Goal: Information Seeking & Learning: Learn about a topic

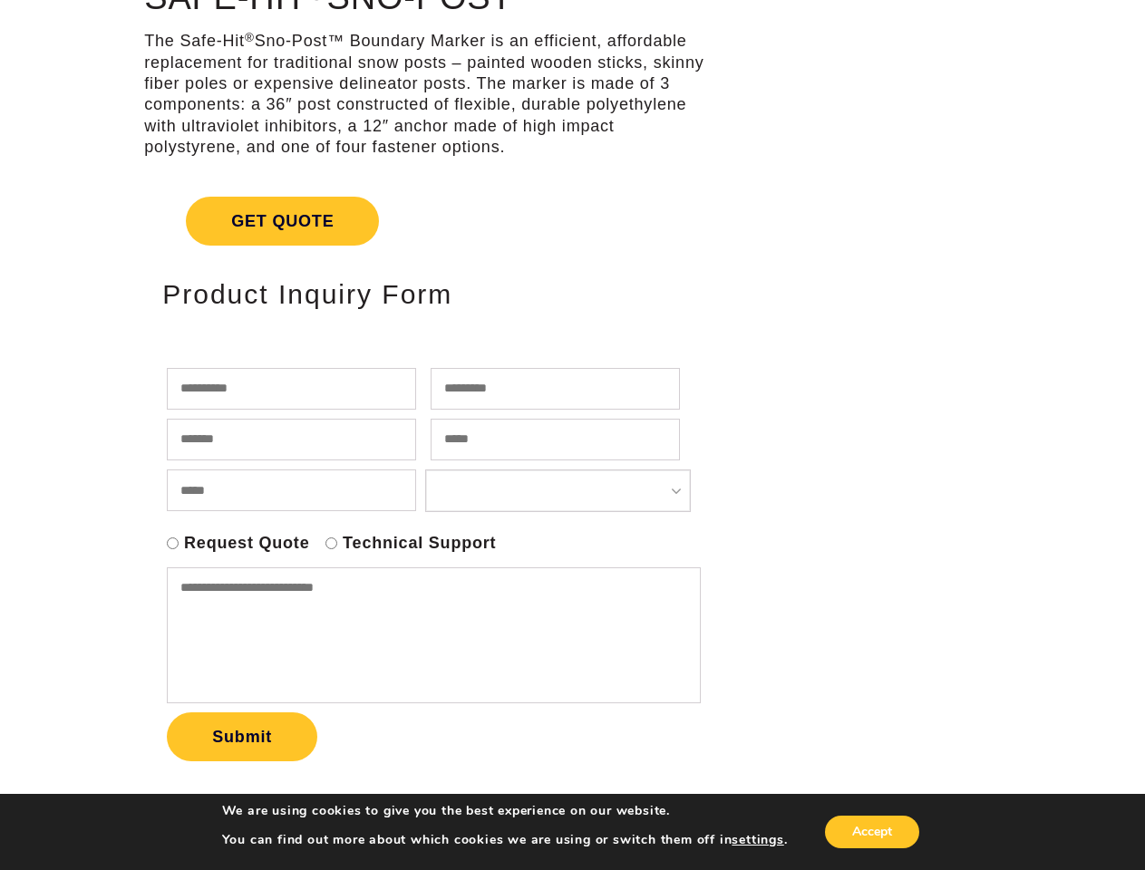
scroll to position [201, 0]
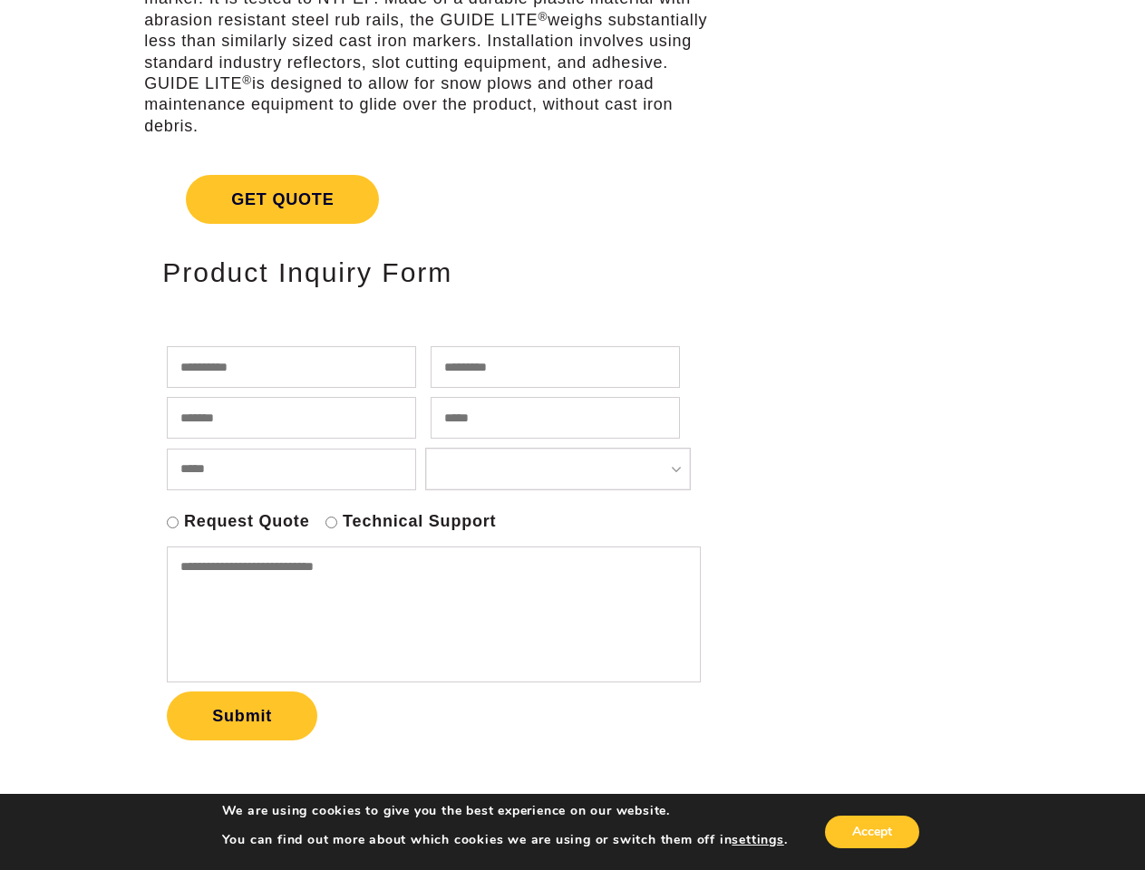
scroll to position [303, 0]
